Goal: Task Accomplishment & Management: Complete application form

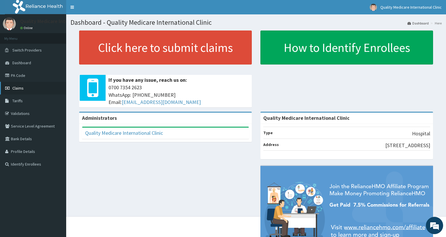
click at [20, 87] on span "Claims" at bounding box center [17, 87] width 11 height 5
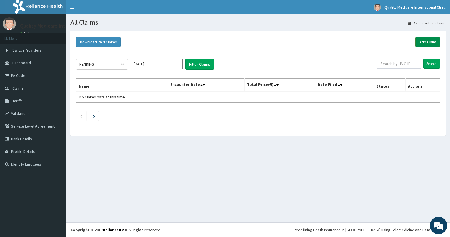
click at [423, 41] on link "Add Claim" at bounding box center [427, 42] width 24 height 10
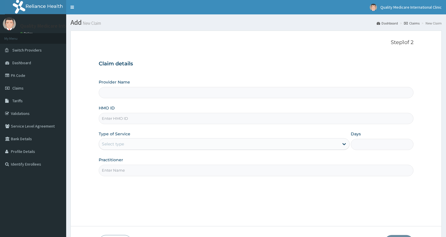
type input "Quality Medicare International Clinic"
click at [157, 120] on input "HMO ID" at bounding box center [256, 118] width 315 height 11
type input "ACH/10388/A"
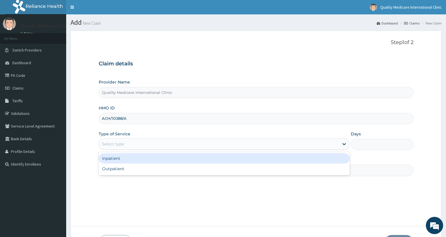
click at [153, 140] on div "Select type" at bounding box center [219, 143] width 240 height 9
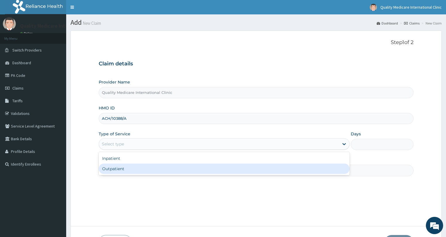
click at [151, 169] on div "Outpatient" at bounding box center [224, 168] width 251 height 10
type input "1"
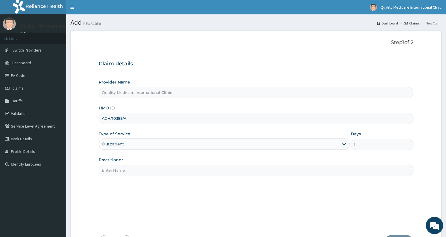
click at [152, 166] on input "Practitioner" at bounding box center [256, 169] width 315 height 11
type input "e"
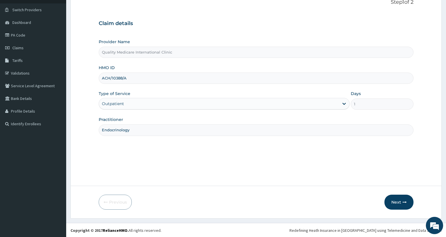
scroll to position [41, 0]
type input "Endocrinology"
click at [395, 198] on button "Next" at bounding box center [398, 201] width 29 height 15
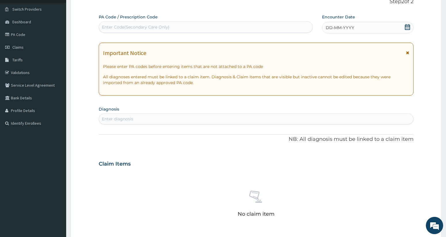
click at [256, 30] on div "Enter Code(Secondary Care Only)" at bounding box center [205, 26] width 213 height 9
type input "PA6525CF"
click at [197, 31] on div "Enter Code(Secondary Care Only)" at bounding box center [205, 26] width 213 height 9
click at [210, 30] on div "Enter Code(Secondary Care Only)" at bounding box center [205, 26] width 213 height 9
type input "PA/6525CF"
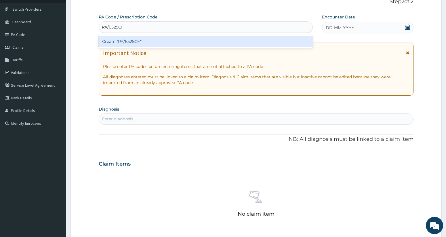
click at [203, 43] on div "Create "PA/6525CF"" at bounding box center [206, 41] width 214 height 10
